Goal: Task Accomplishment & Management: Manage account settings

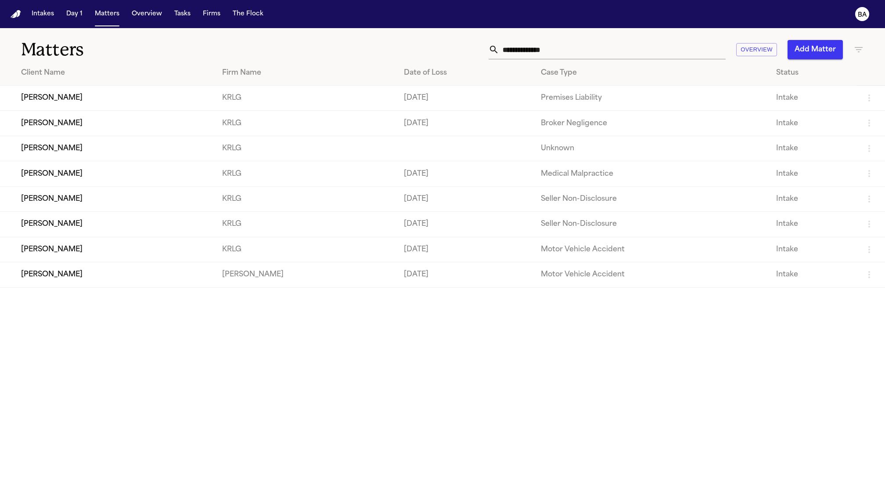
click at [131, 126] on td "[PERSON_NAME]" at bounding box center [107, 123] width 215 height 25
click at [161, 100] on td "[PERSON_NAME]" at bounding box center [107, 98] width 215 height 25
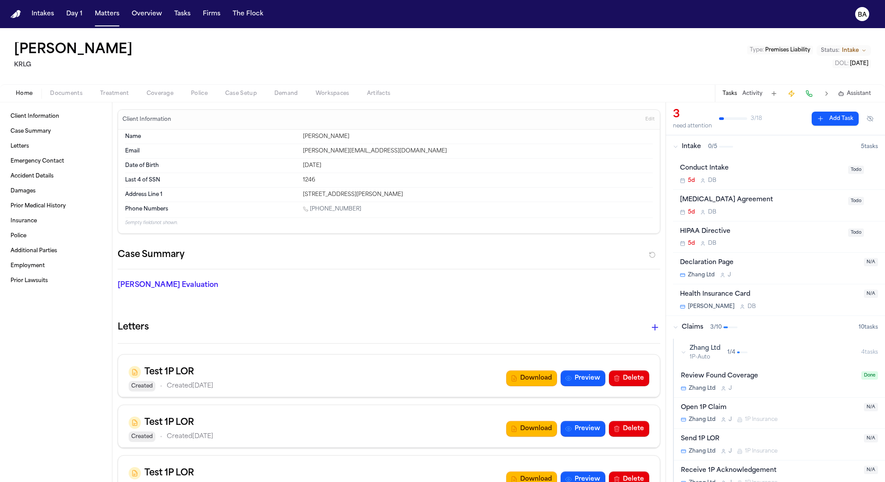
click at [163, 95] on span "Coverage" at bounding box center [160, 93] width 27 height 7
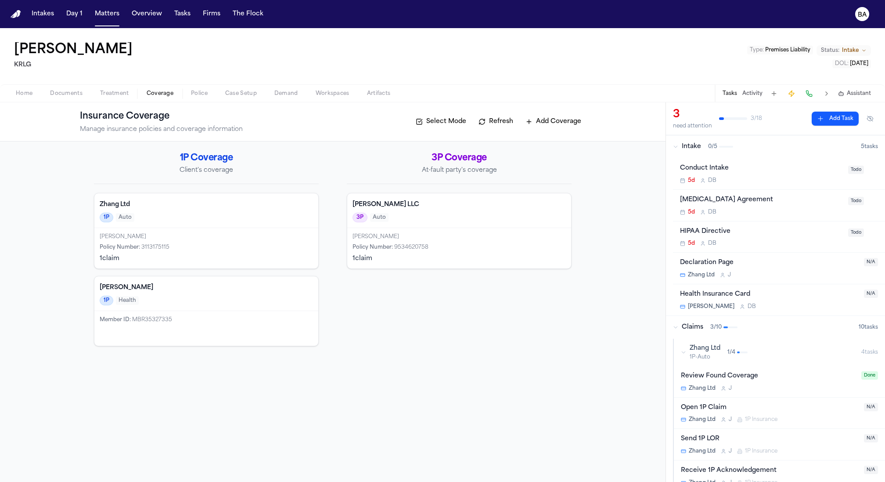
click at [247, 215] on div "1P Auto" at bounding box center [206, 218] width 213 height 10
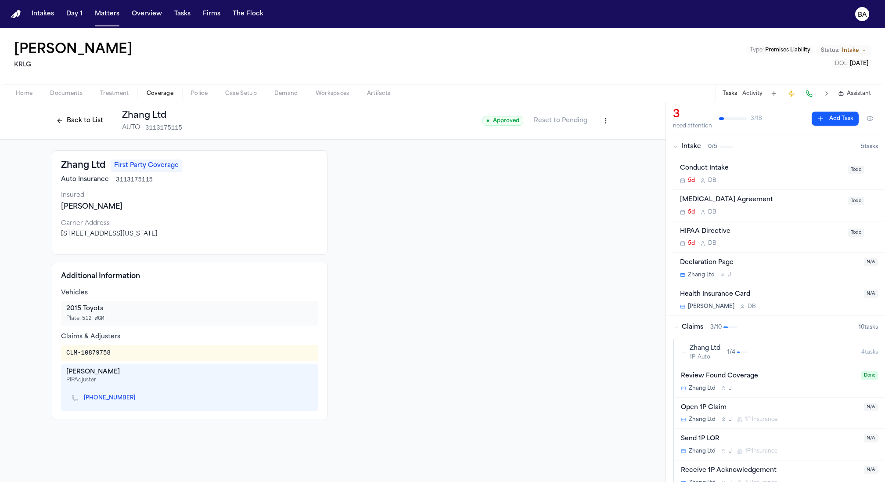
click at [597, 120] on div "● Approved Reset to Pending" at bounding box center [548, 121] width 131 height 16
click at [605, 119] on html "Intakes Day 1 Matters Overview Tasks Firms The Flock BA Kenneth Bailey KRLG Typ…" at bounding box center [442, 241] width 885 height 482
click at [587, 139] on div "Edit Coverage" at bounding box center [576, 140] width 74 height 14
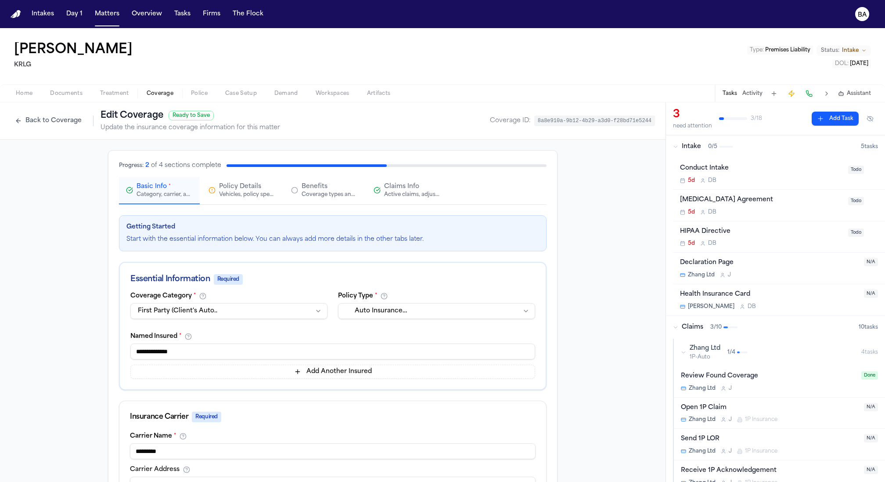
scroll to position [316, 0]
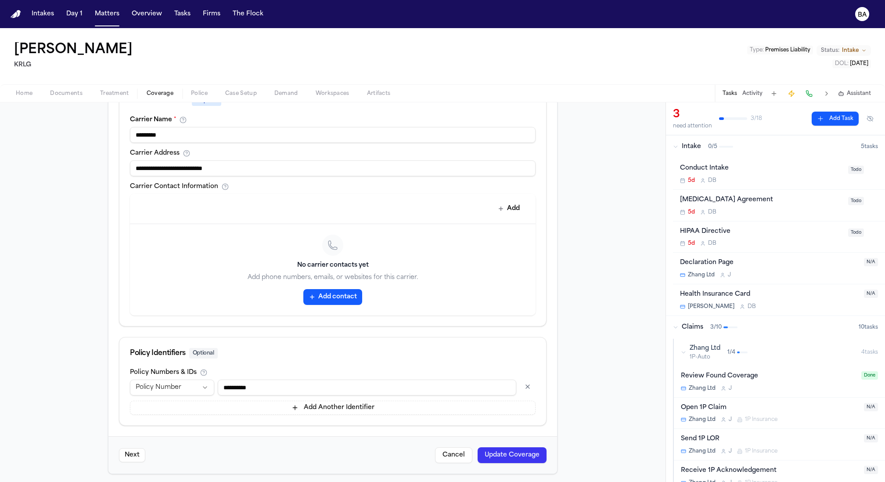
click at [268, 385] on input "**********" at bounding box center [367, 387] width 299 height 16
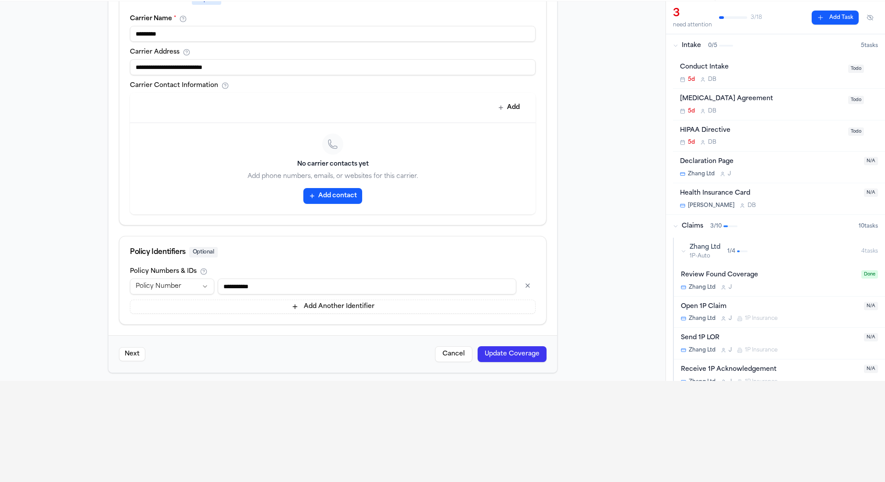
scroll to position [212, 0]
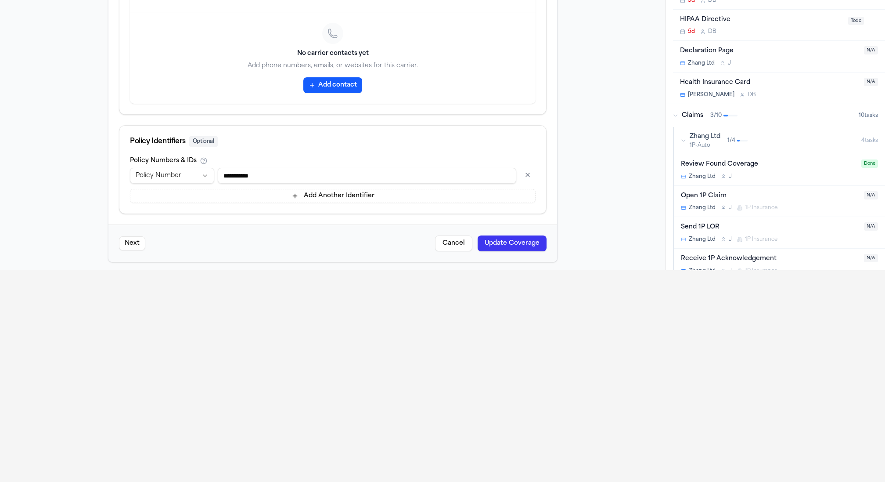
type input "**********"
click at [508, 242] on button "Update Coverage" at bounding box center [512, 243] width 69 height 16
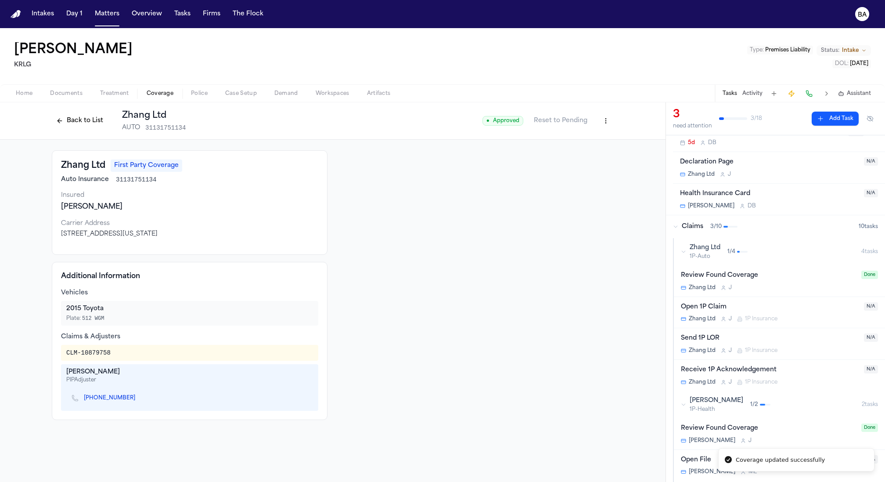
scroll to position [103, 0]
click at [752, 332] on div "Send 1P LOR" at bounding box center [770, 336] width 178 height 10
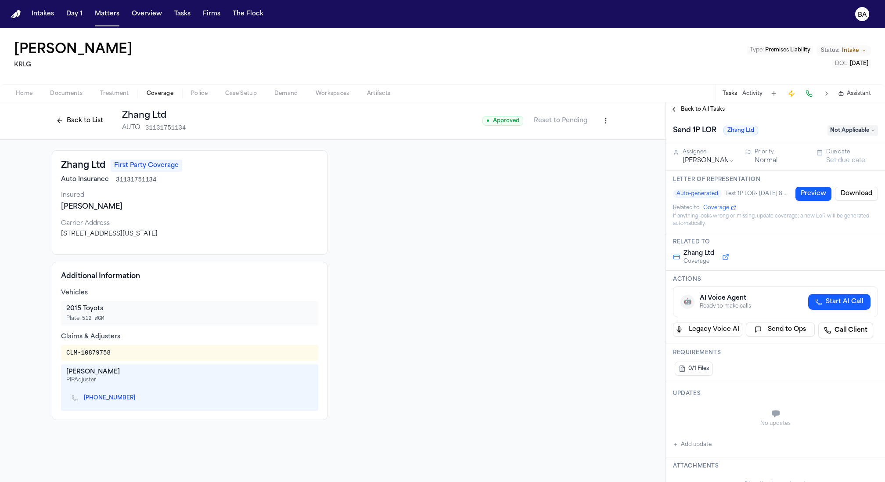
click at [815, 192] on button "Preview" at bounding box center [814, 194] width 36 height 14
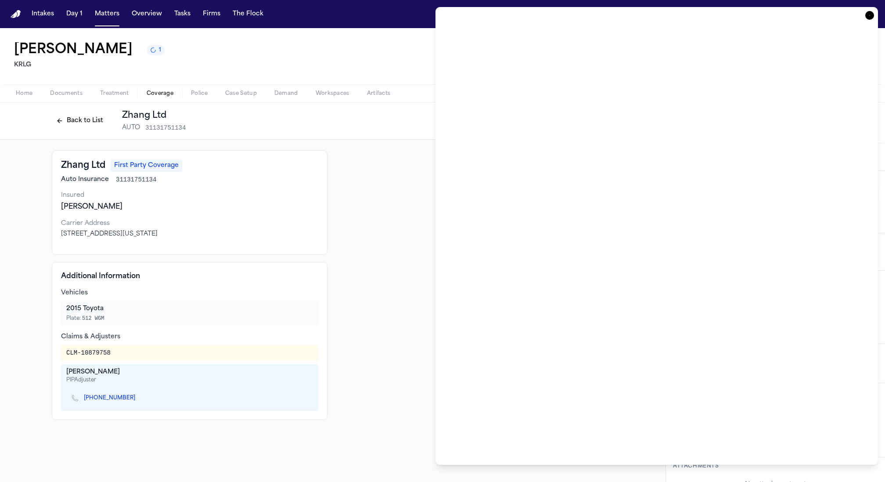
click at [875, 11] on div "Letter of Representation (Preview) Close" at bounding box center [657, 236] width 443 height 458
click at [871, 15] on icon "button" at bounding box center [870, 15] width 9 height 9
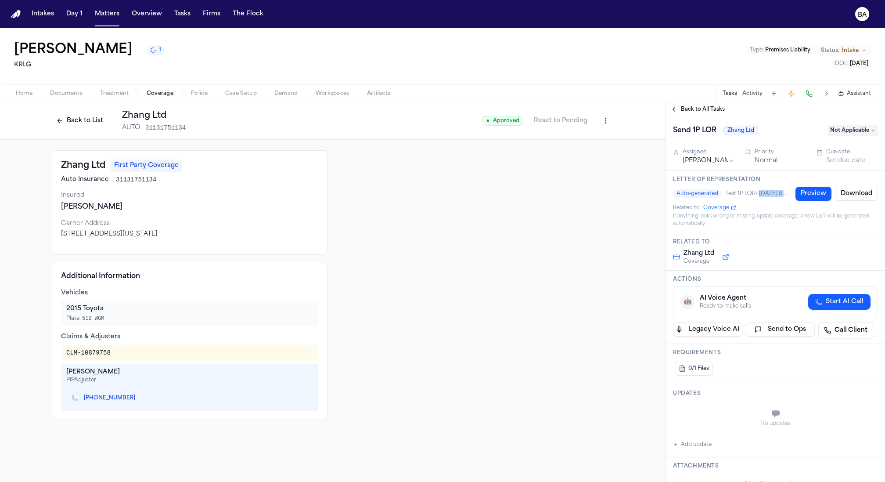
drag, startPoint x: 762, startPoint y: 194, endPoint x: 791, endPoint y: 194, distance: 29.9
click at [791, 194] on div "Auto‑generated Test 1P LOR • 8/11/2025, 8:39:27 AM Preview Download" at bounding box center [775, 194] width 205 height 14
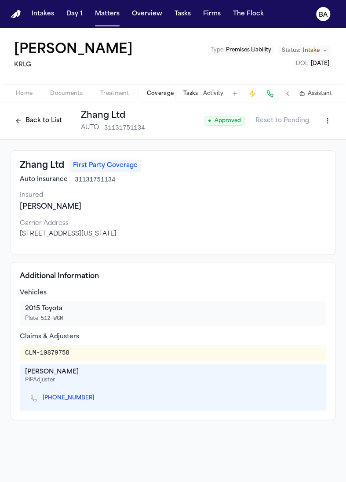
click at [193, 95] on button "Tasks" at bounding box center [190, 93] width 14 height 7
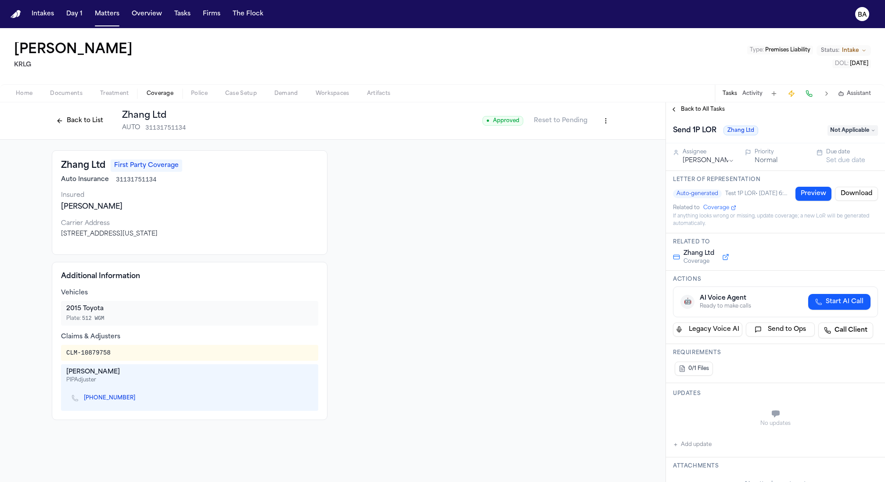
click at [771, 193] on span "Test 1P LOR • 8/12/2025, 6:58:50 PM" at bounding box center [758, 193] width 65 height 7
click at [813, 193] on button "Preview" at bounding box center [814, 194] width 36 height 14
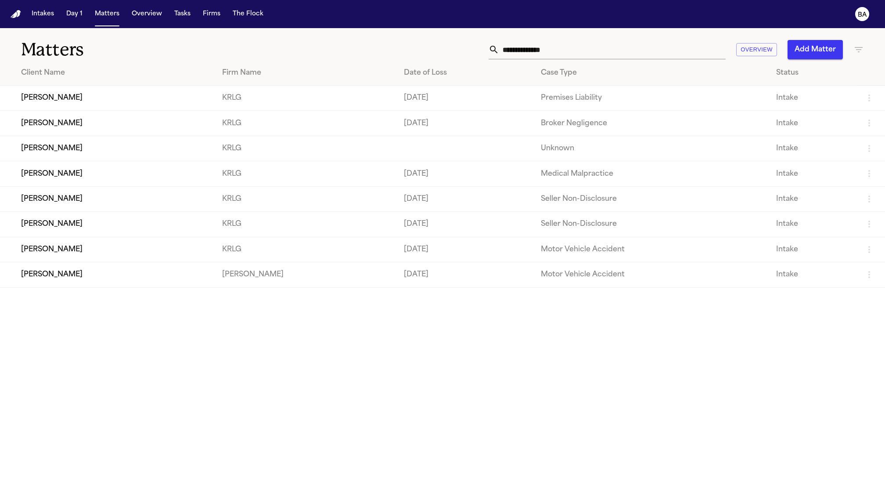
click at [137, 99] on td "[PERSON_NAME]" at bounding box center [107, 98] width 215 height 25
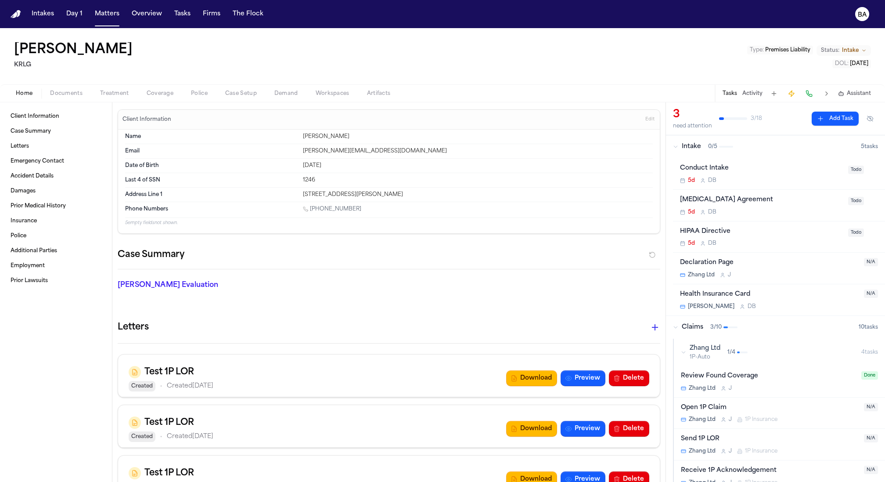
click at [170, 96] on span "Coverage" at bounding box center [160, 93] width 27 height 7
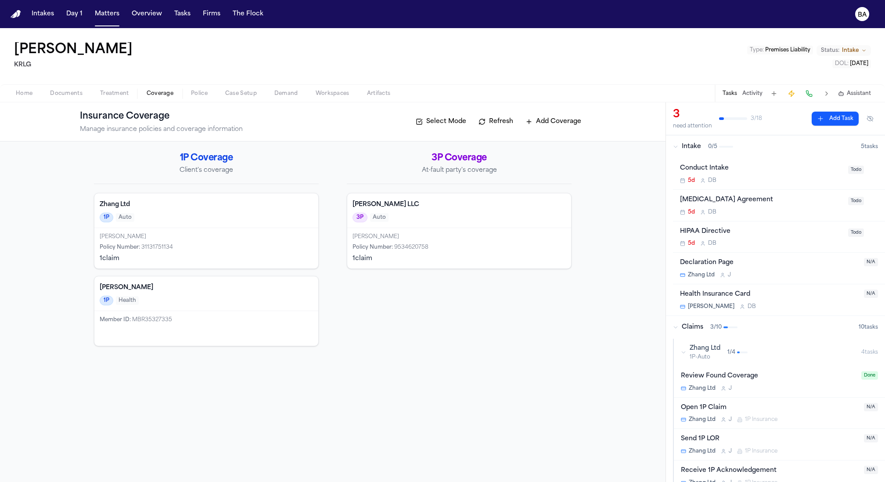
click at [180, 208] on h4 "Zhang Ltd" at bounding box center [206, 204] width 213 height 9
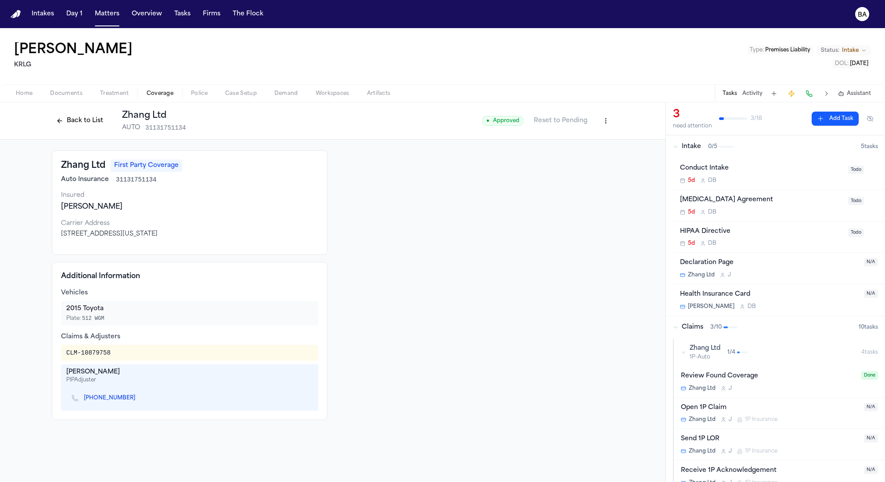
click at [615, 123] on div "Back to List Zhang Ltd AUTO 31131751134 ● Approved Reset to Pending" at bounding box center [333, 120] width 666 height 37
click at [607, 123] on html "Intakes Day 1 Matters Overview Tasks Firms The Flock BA Kenneth Bailey KRLG Typ…" at bounding box center [442, 241] width 885 height 482
click at [608, 142] on div "Edit Coverage" at bounding box center [576, 140] width 74 height 14
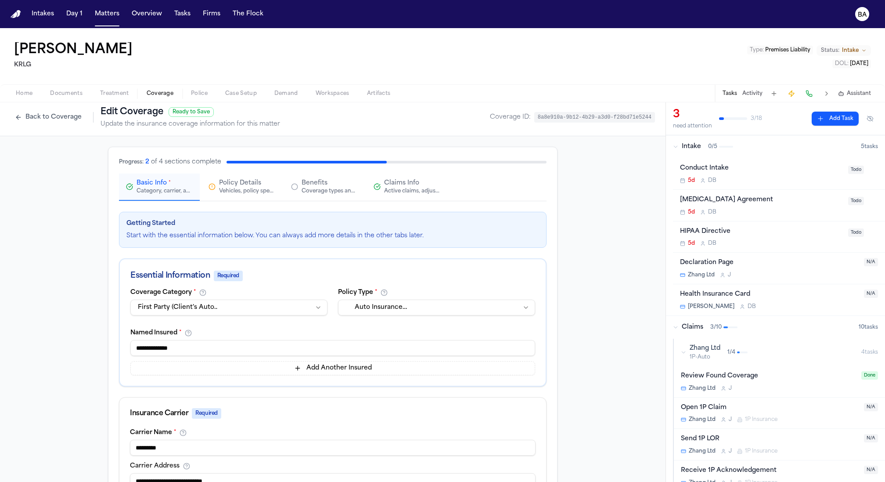
click at [401, 189] on div "Active claims, adjusters, and subrogation details" at bounding box center [412, 191] width 56 height 7
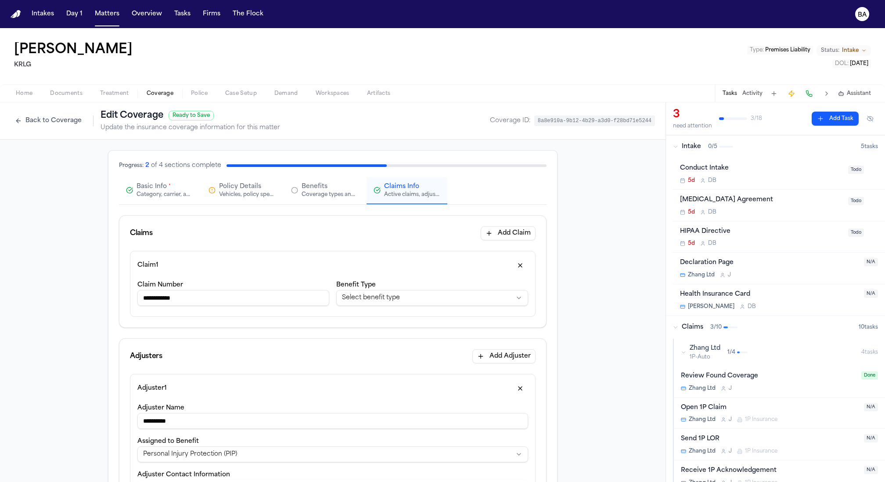
click at [225, 301] on input "**********" at bounding box center [233, 298] width 192 height 16
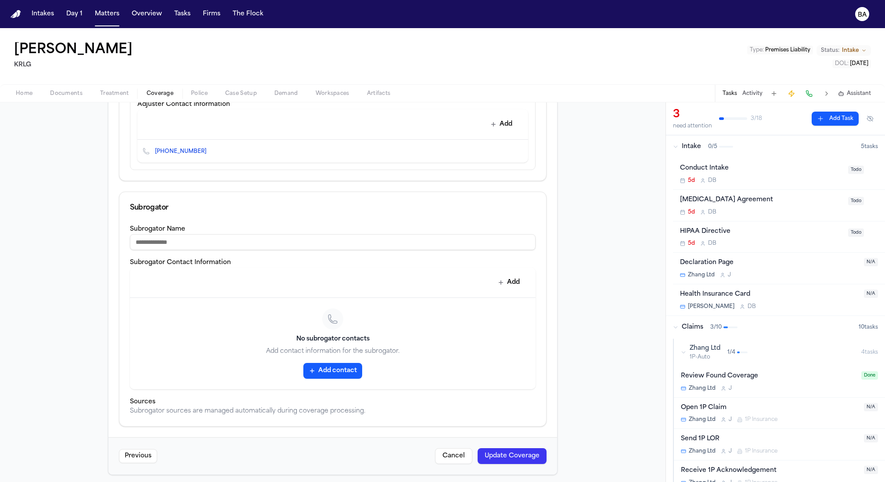
type input "**********"
click at [493, 448] on button "Update Coverage" at bounding box center [512, 456] width 69 height 16
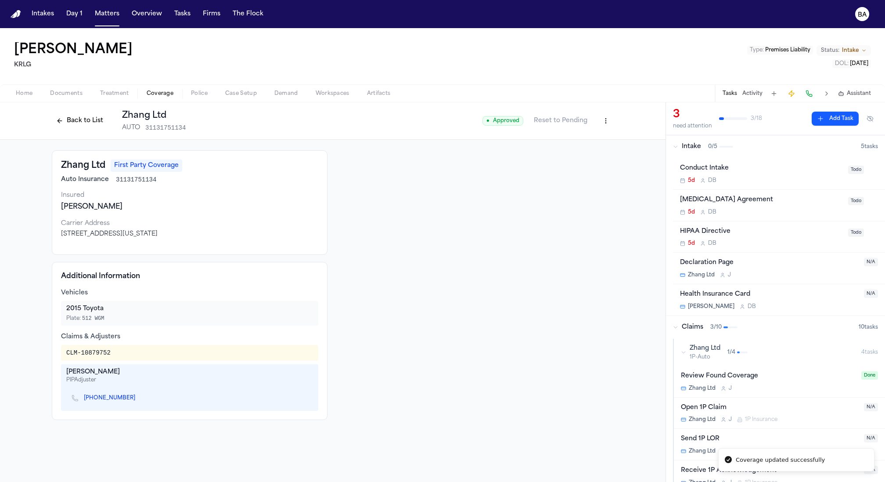
click at [687, 353] on div "Zhang Ltd 1P-Auto 1 / 4" at bounding box center [771, 352] width 181 height 17
click at [683, 377] on icon "button" at bounding box center [683, 379] width 5 height 5
click at [687, 348] on div "Zhang Ltd 1P-Auto 1 / 4" at bounding box center [771, 352] width 181 height 17
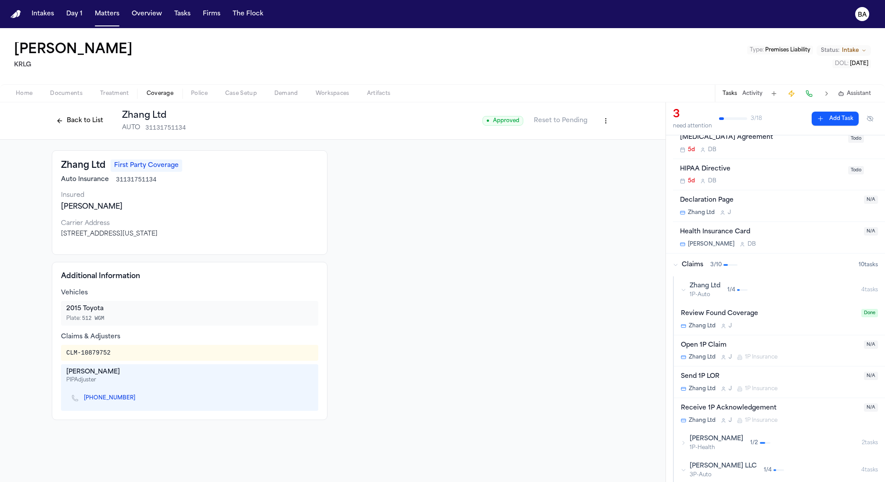
scroll to position [83, 0]
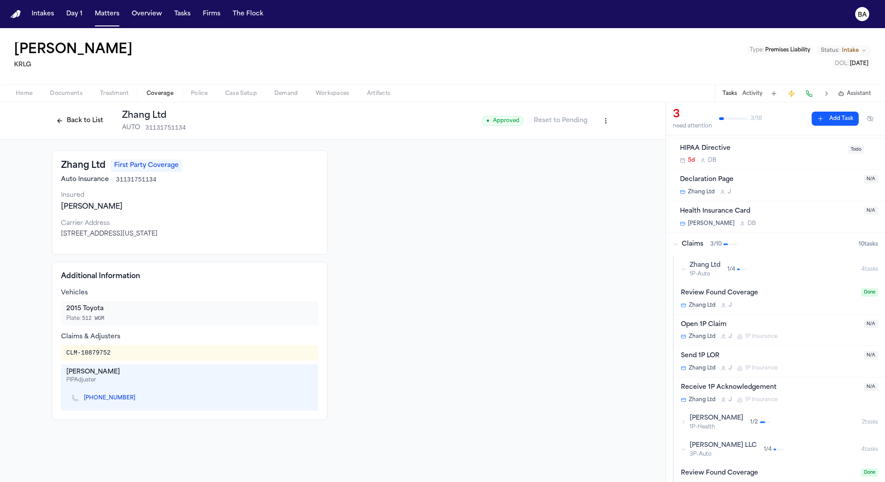
click at [733, 351] on div "Send 1P LOR" at bounding box center [770, 356] width 178 height 10
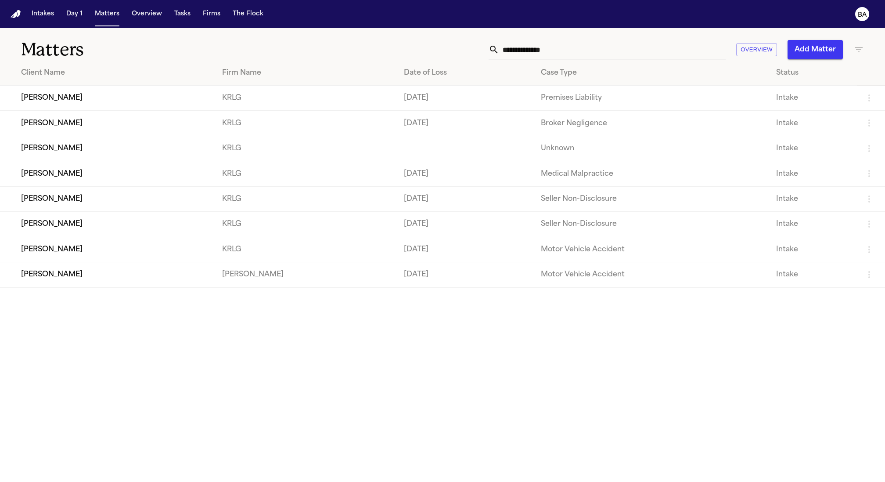
click at [113, 88] on td "[PERSON_NAME]" at bounding box center [107, 98] width 215 height 25
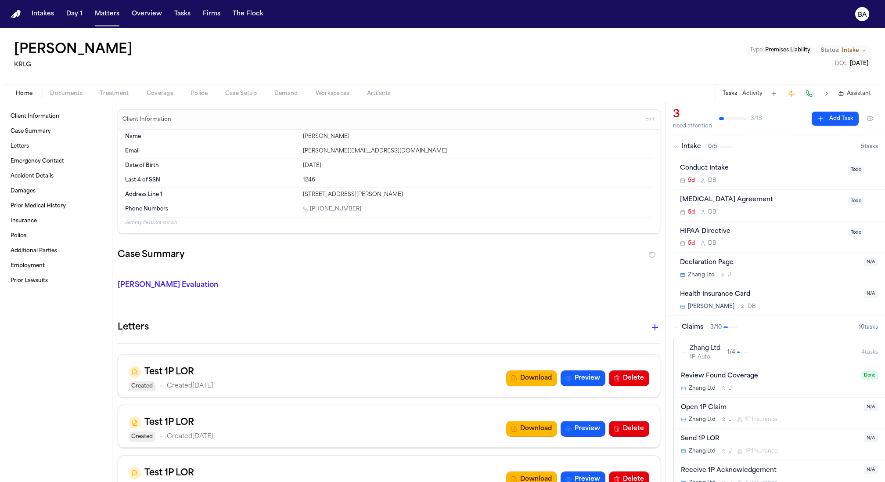
click at [161, 97] on span "Coverage" at bounding box center [160, 93] width 27 height 7
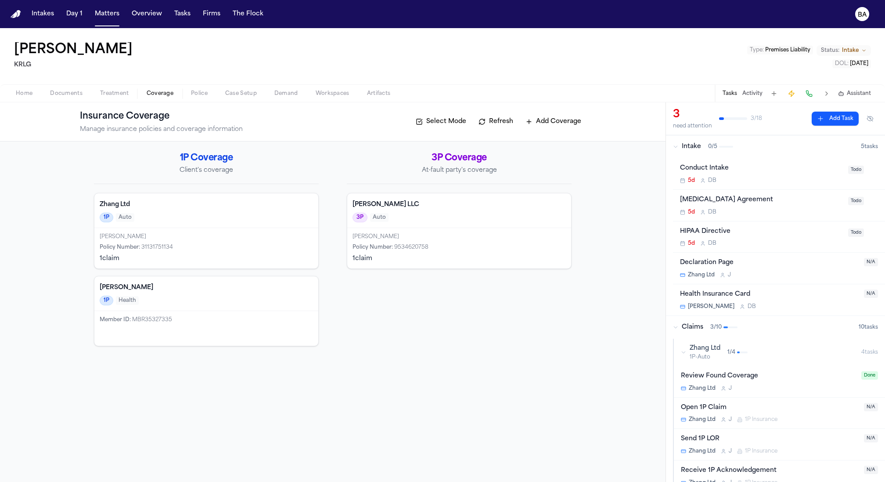
click at [250, 202] on h4 "Zhang Ltd" at bounding box center [206, 204] width 213 height 9
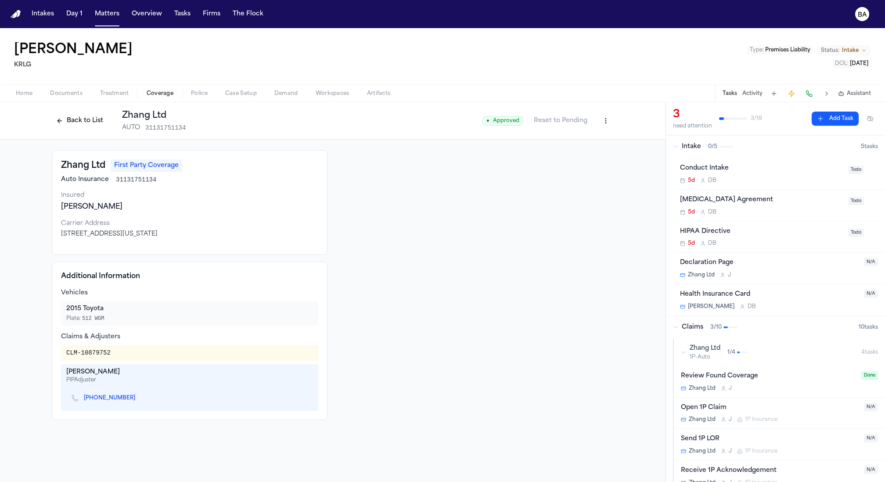
click at [601, 123] on html "Intakes Day 1 Matters Overview Tasks Firms The Flock BA Kenneth Bailey KRLG Typ…" at bounding box center [442, 241] width 885 height 482
click at [605, 116] on html "Intakes Day 1 Matters Overview Tasks Firms The Flock BA Kenneth Bailey KRLG Typ…" at bounding box center [442, 241] width 885 height 482
click at [151, 96] on span "Coverage" at bounding box center [160, 93] width 27 height 7
click at [159, 94] on span "Coverage" at bounding box center [160, 93] width 27 height 7
click at [122, 95] on span "Treatment" at bounding box center [114, 93] width 29 height 7
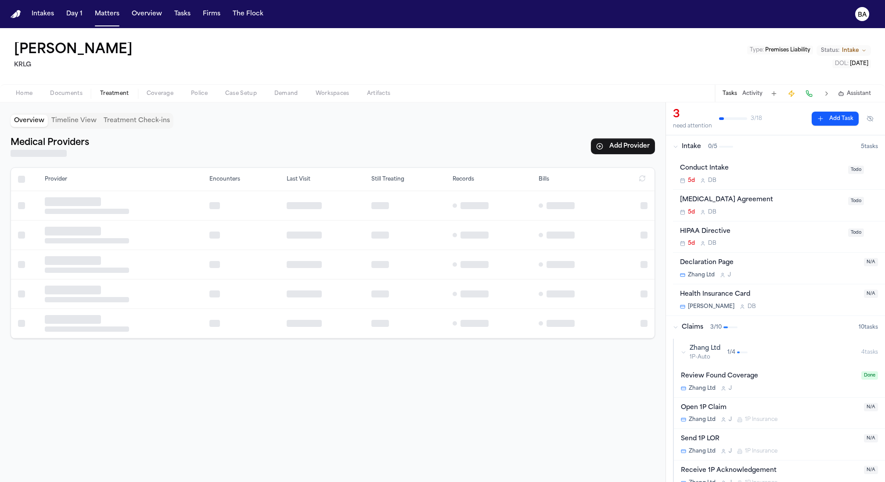
click at [159, 93] on span "Coverage" at bounding box center [160, 93] width 27 height 7
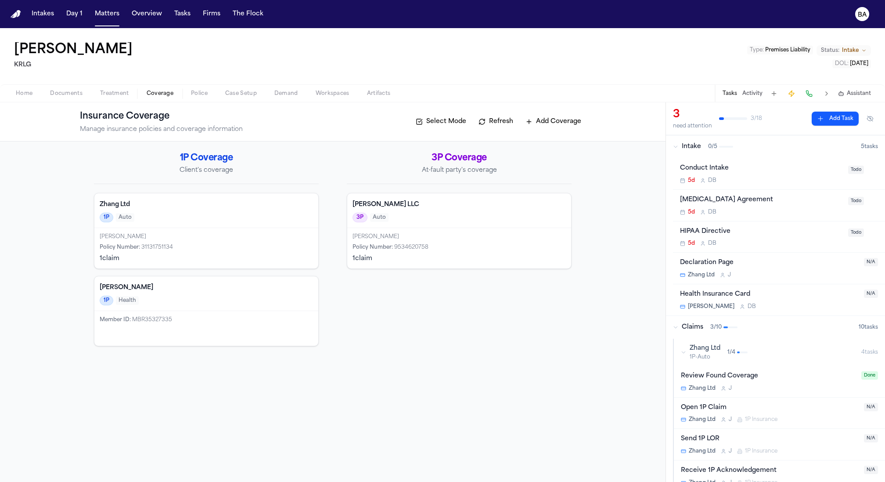
click at [276, 306] on div "Benson-Nguyen 1P Health" at bounding box center [206, 293] width 224 height 35
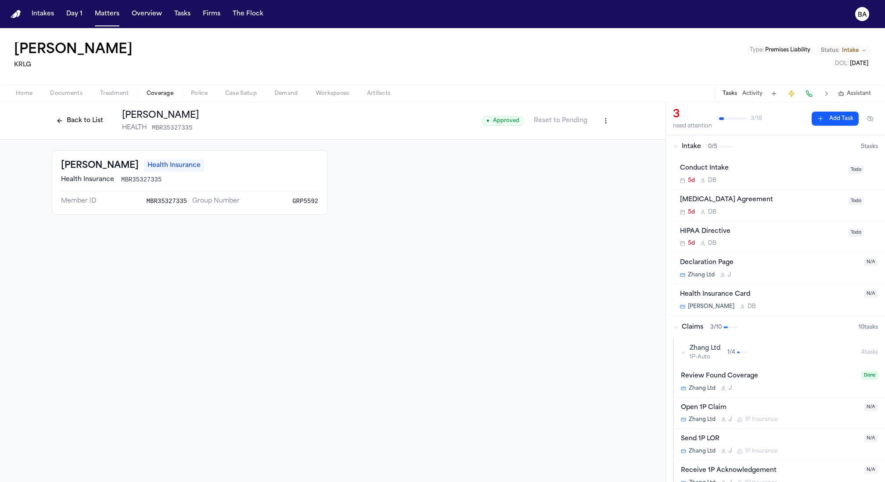
click at [604, 121] on html "Intakes Day 1 Matters Overview Tasks Firms The Flock BA Kenneth Bailey KRLG Typ…" at bounding box center [442, 241] width 885 height 482
click at [589, 156] on div "Delete Coverage" at bounding box center [576, 154] width 74 height 14
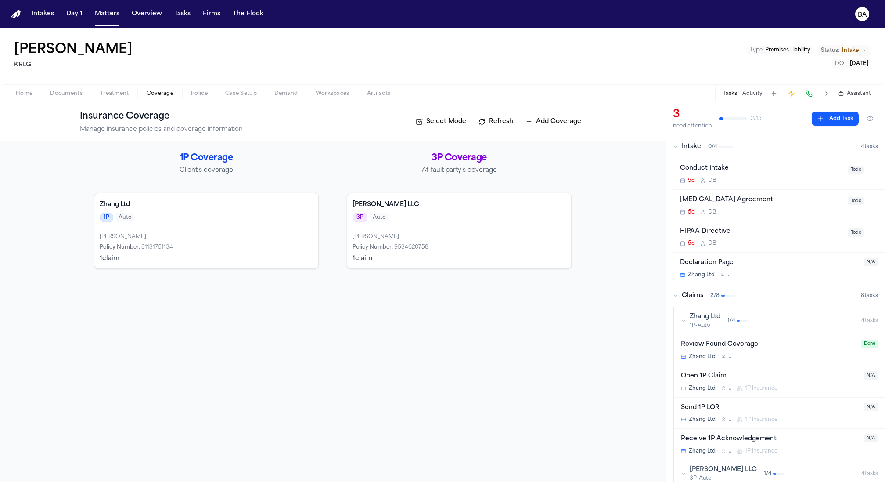
click at [264, 244] on div "Policy Number : 31131751134" at bounding box center [206, 247] width 213 height 7
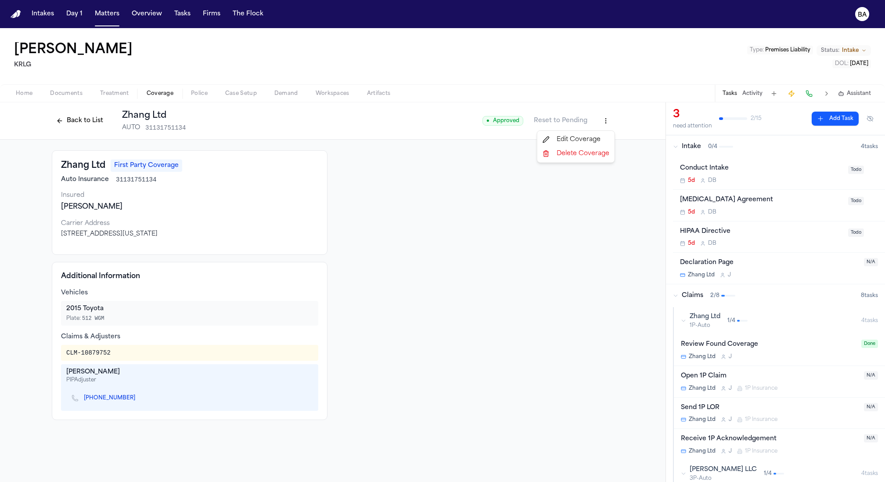
click at [609, 124] on html "Intakes Day 1 Matters Overview Tasks Firms The Flock BA Kenneth Bailey KRLG Typ…" at bounding box center [442, 241] width 885 height 482
click at [370, 183] on html "Intakes Day 1 Matters Overview Tasks Firms The Flock BA Kenneth Bailey KRLG Typ…" at bounding box center [442, 241] width 885 height 482
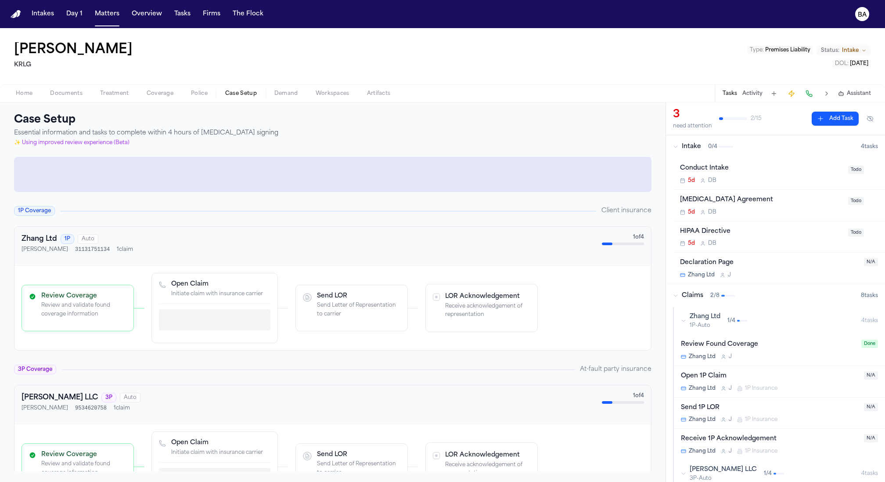
click at [233, 90] on span "Case Setup" at bounding box center [241, 93] width 32 height 7
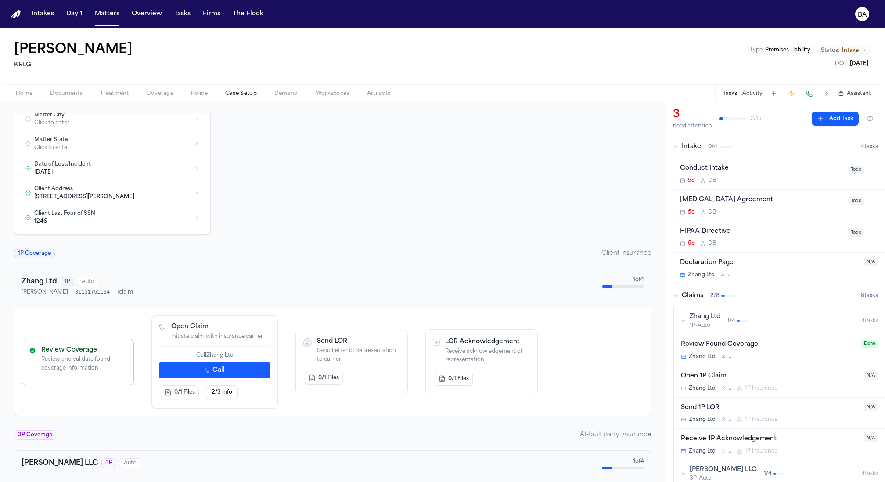
scroll to position [211, 0]
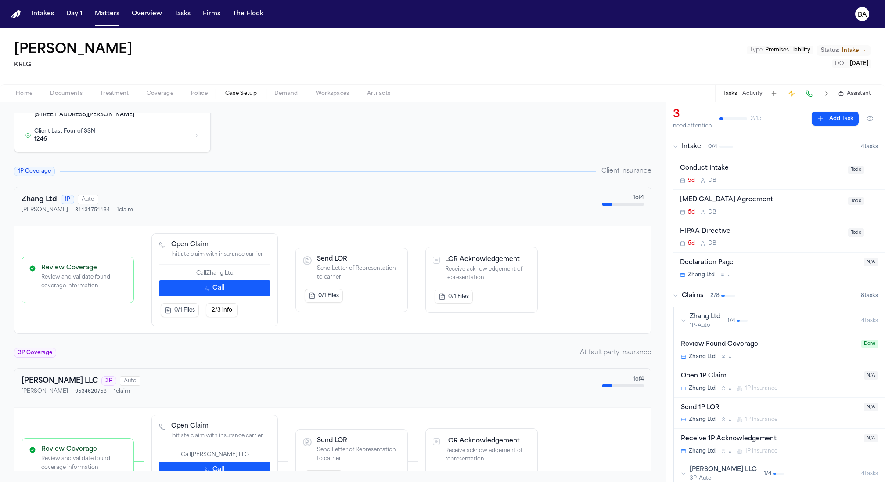
click at [98, 283] on p "Review and validate found coverage information" at bounding box center [83, 281] width 85 height 17
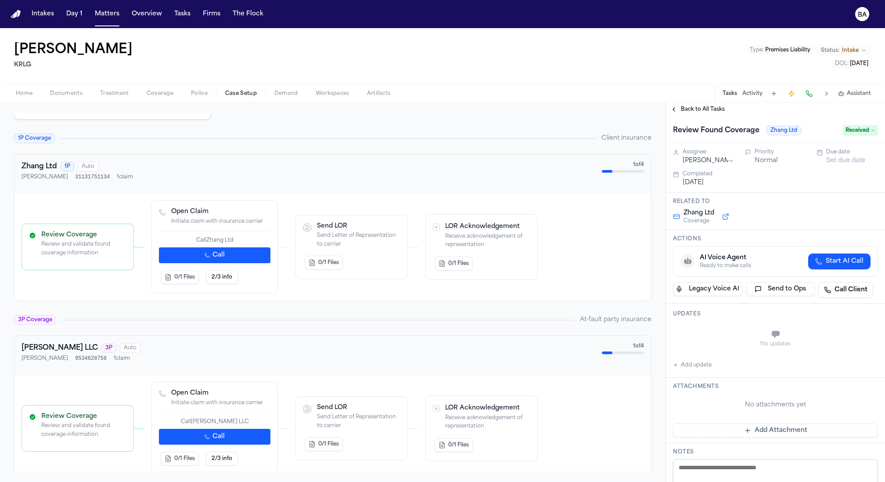
scroll to position [245, 0]
click at [111, 424] on p "Review and validate found coverage information" at bounding box center [83, 429] width 85 height 17
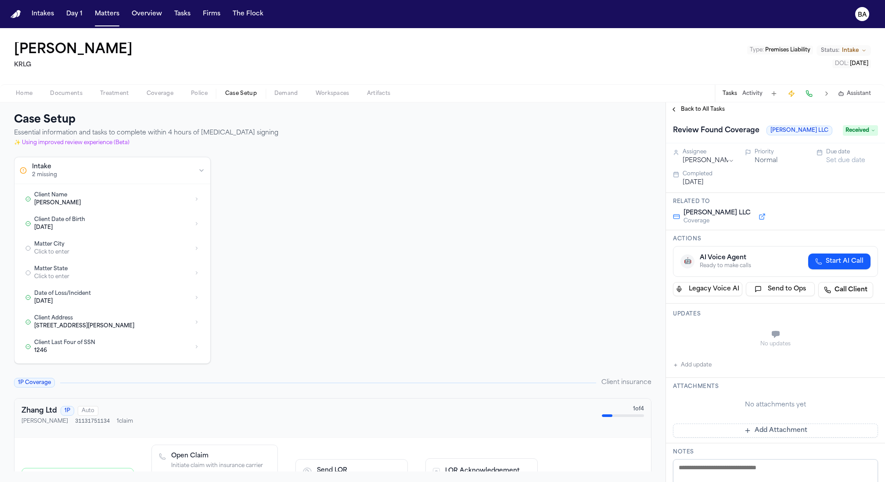
click at [159, 94] on span "Coverage" at bounding box center [160, 93] width 27 height 7
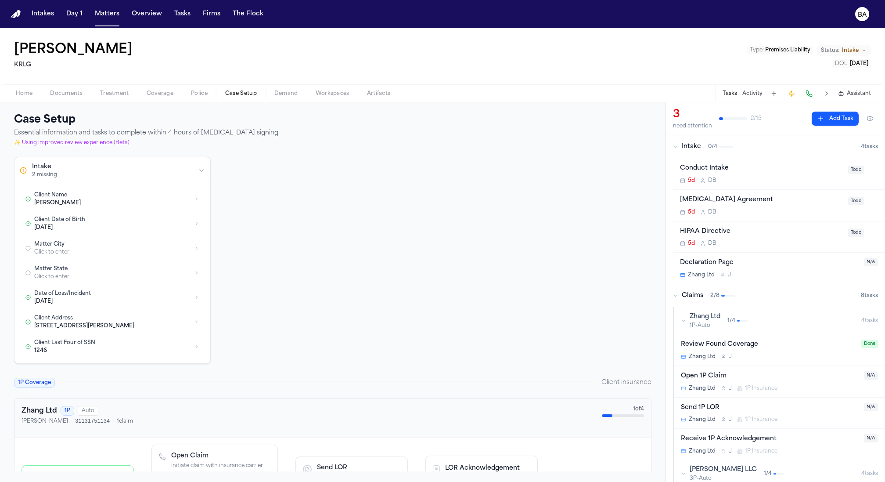
click at [238, 91] on span "Case Setup" at bounding box center [241, 93] width 32 height 7
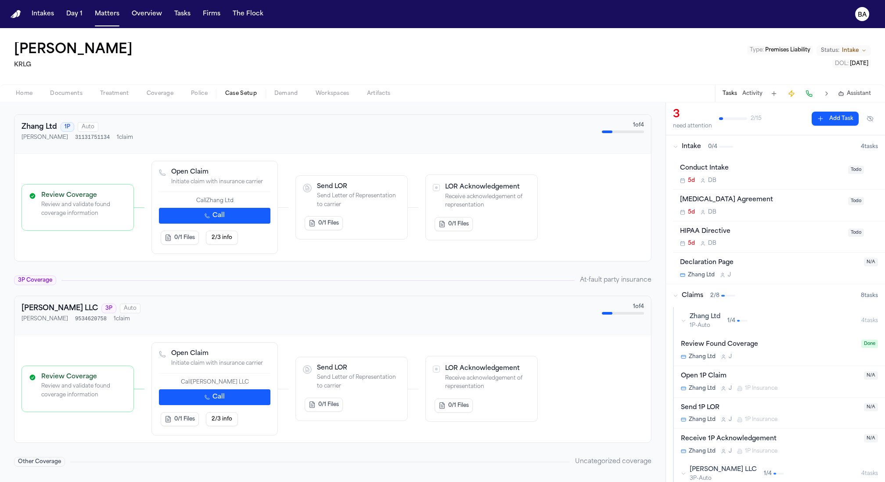
scroll to position [285, 0]
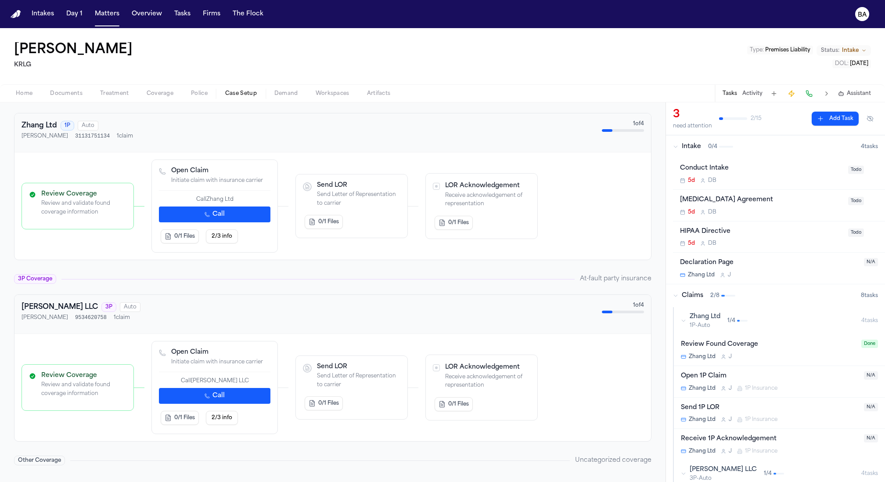
click at [22, 94] on span "Home" at bounding box center [24, 93] width 17 height 7
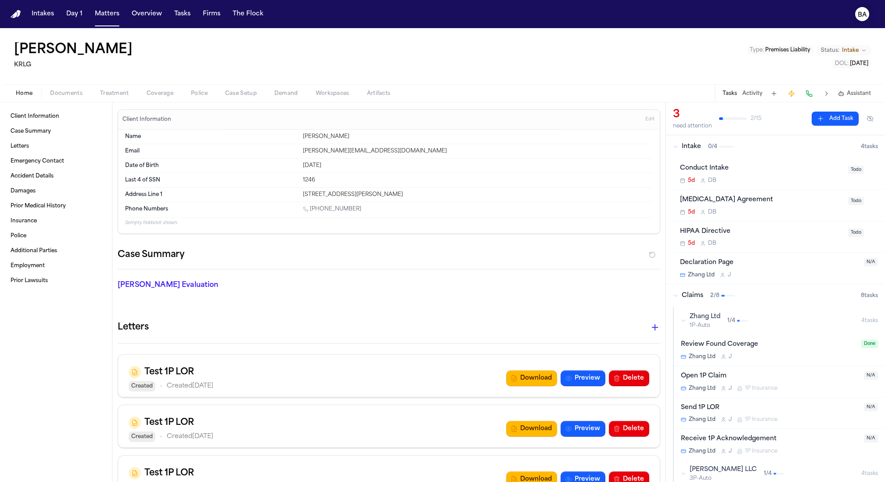
click at [863, 20] on icon "BA" at bounding box center [863, 14] width 14 height 14
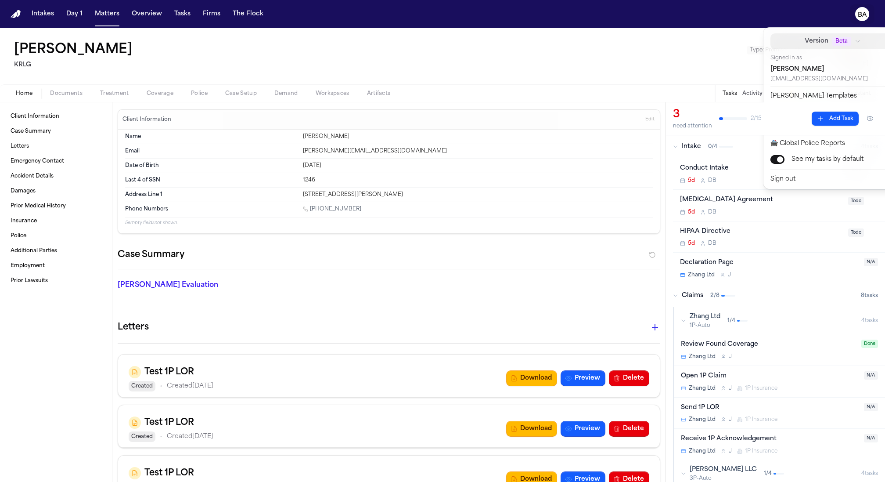
click at [855, 43] on icon "button" at bounding box center [858, 41] width 6 height 6
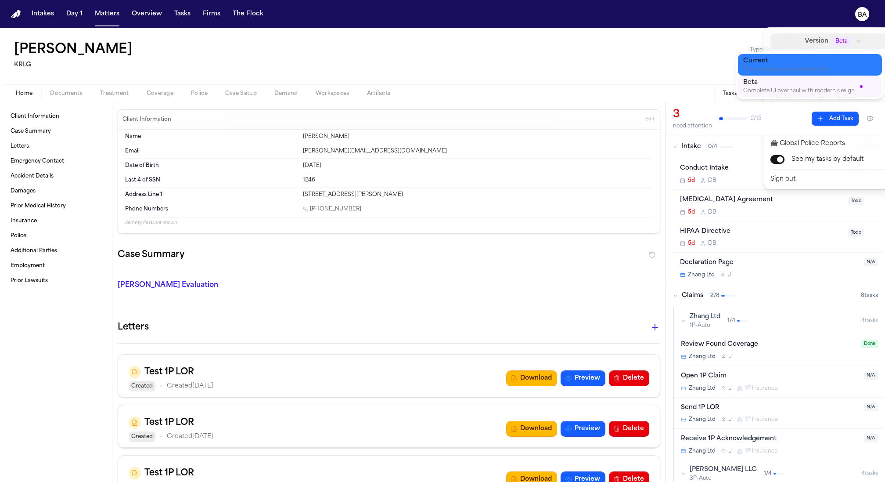
click at [799, 66] on div "The interface you're familiar with" at bounding box center [803, 69] width 119 height 7
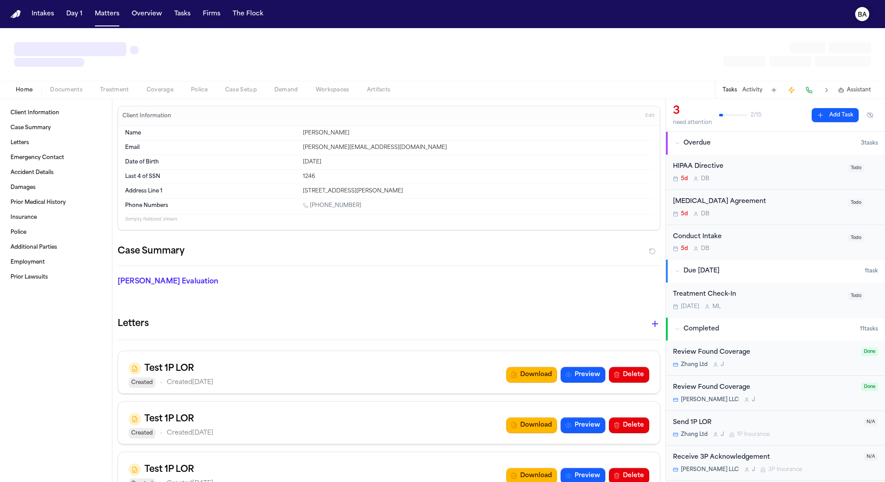
click at [861, 8] on icon "BA" at bounding box center [863, 14] width 14 height 14
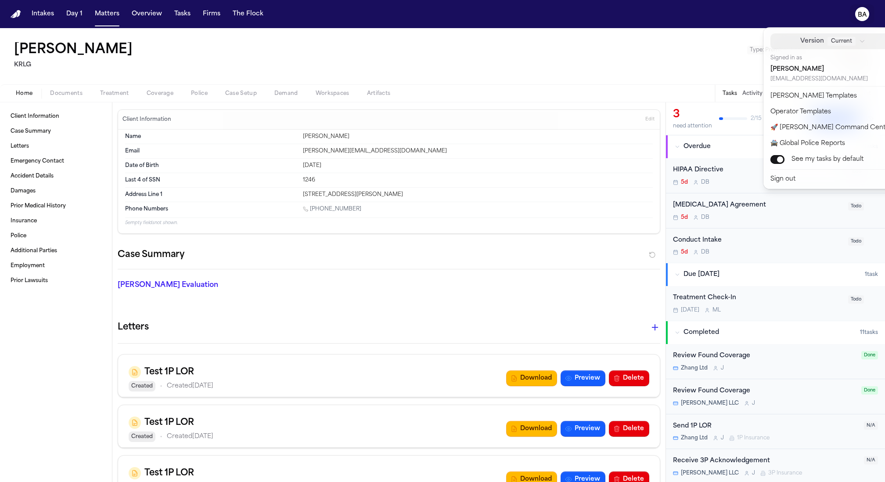
click at [828, 45] on span "Current" at bounding box center [842, 41] width 28 height 9
click at [803, 82] on div "Beta" at bounding box center [807, 82] width 112 height 9
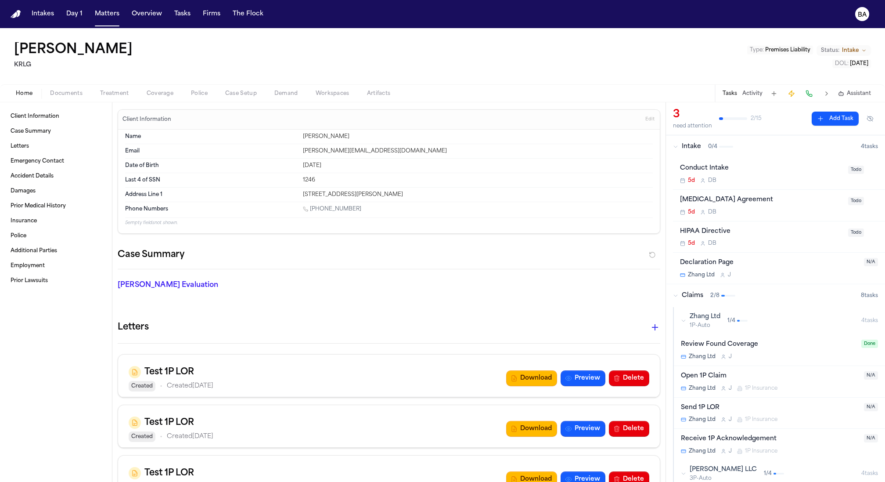
click at [747, 94] on button "Activity" at bounding box center [753, 93] width 20 height 7
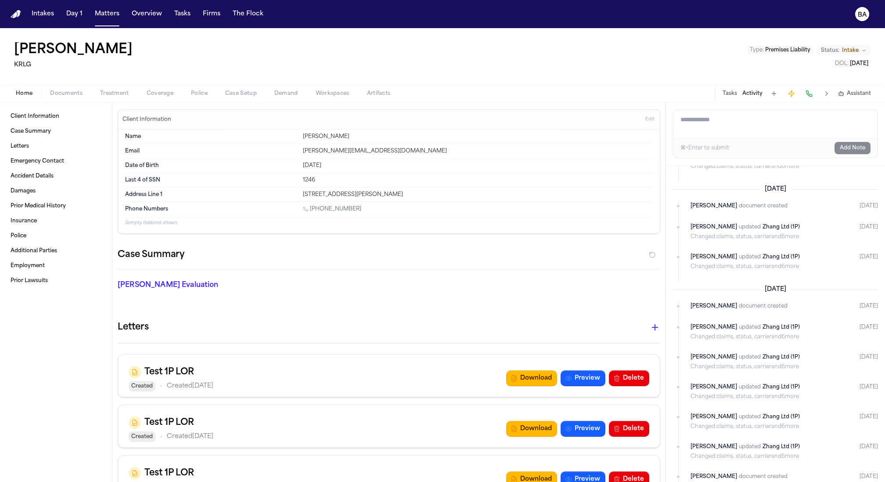
scroll to position [118, 0]
